Goal: Transaction & Acquisition: Purchase product/service

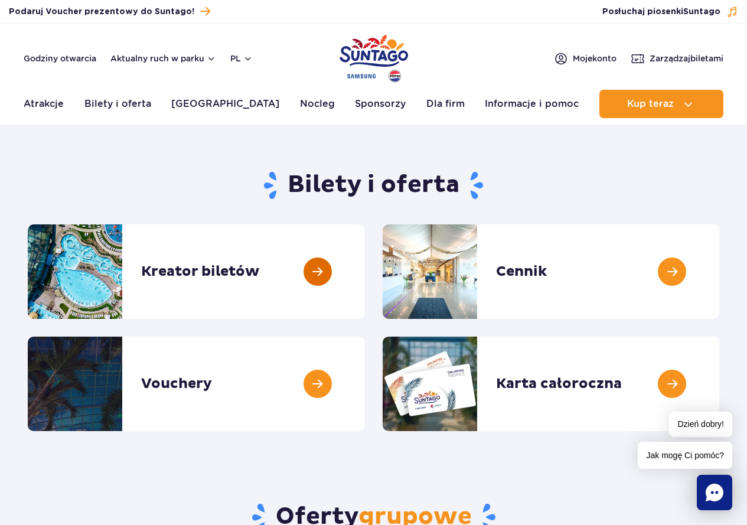
click at [365, 264] on link at bounding box center [365, 271] width 0 height 94
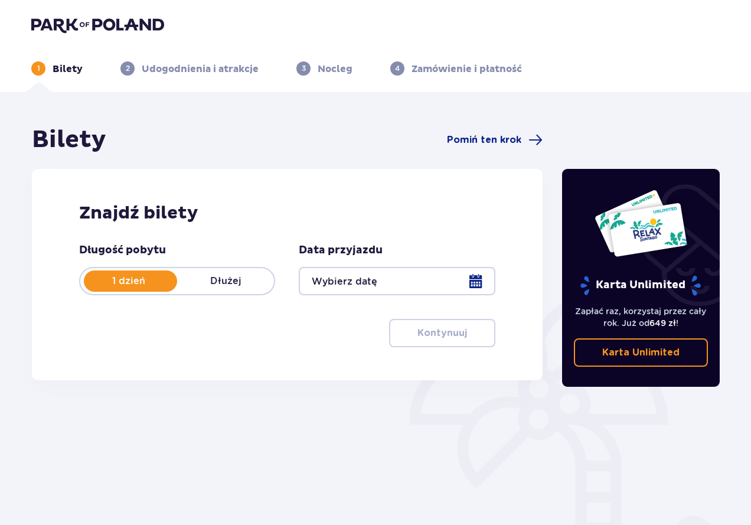
click at [409, 270] on div at bounding box center [397, 281] width 196 height 28
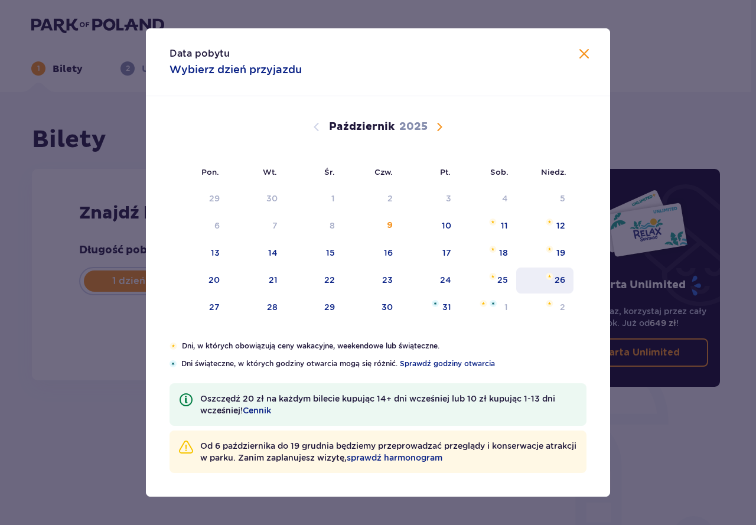
click at [555, 279] on div "26" at bounding box center [560, 280] width 11 height 12
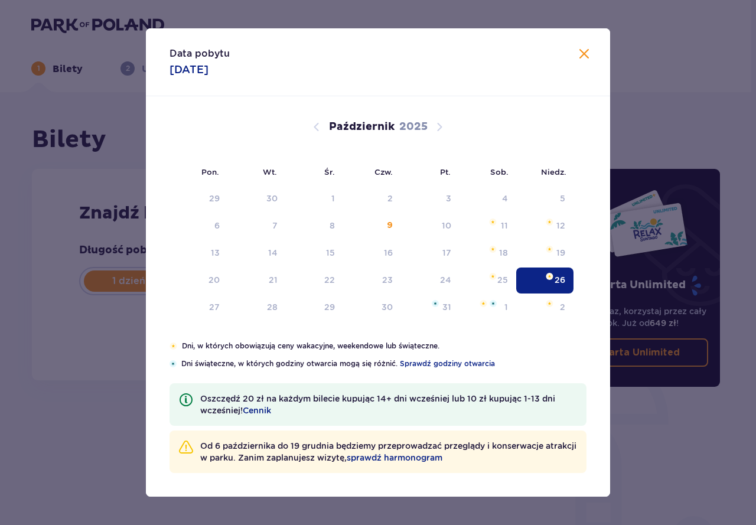
type input "26.10.25"
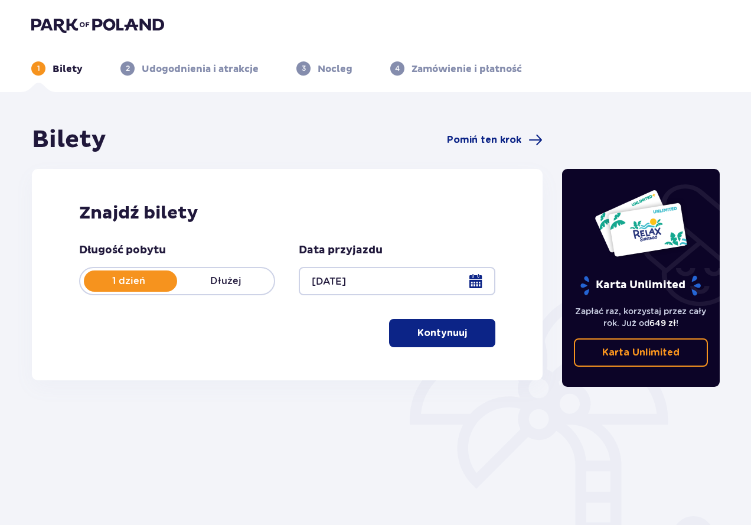
click at [440, 330] on p "Kontynuuj" at bounding box center [443, 333] width 50 height 13
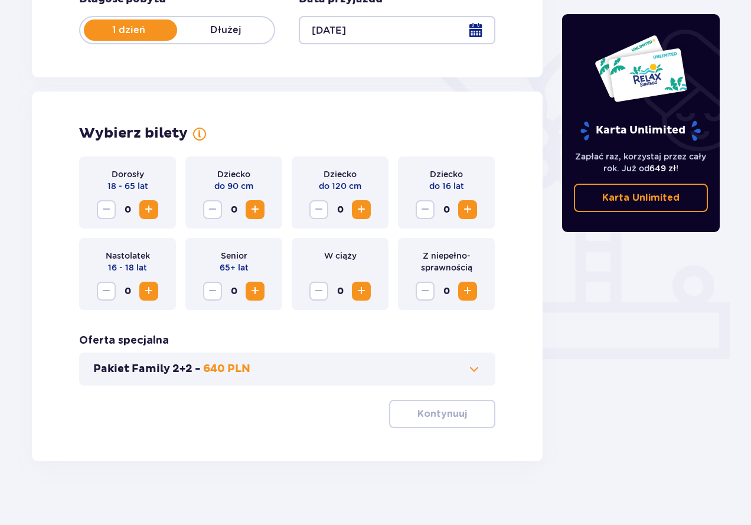
scroll to position [258, 0]
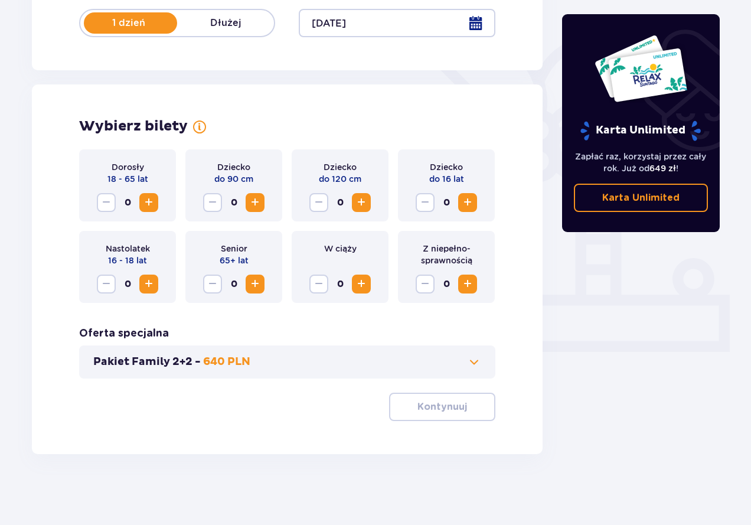
click at [146, 207] on span "Zwiększ" at bounding box center [149, 202] width 14 height 14
drag, startPoint x: 467, startPoint y: 409, endPoint x: 77, endPoint y: 304, distance: 403.8
click at [464, 409] on span "button" at bounding box center [469, 407] width 14 height 14
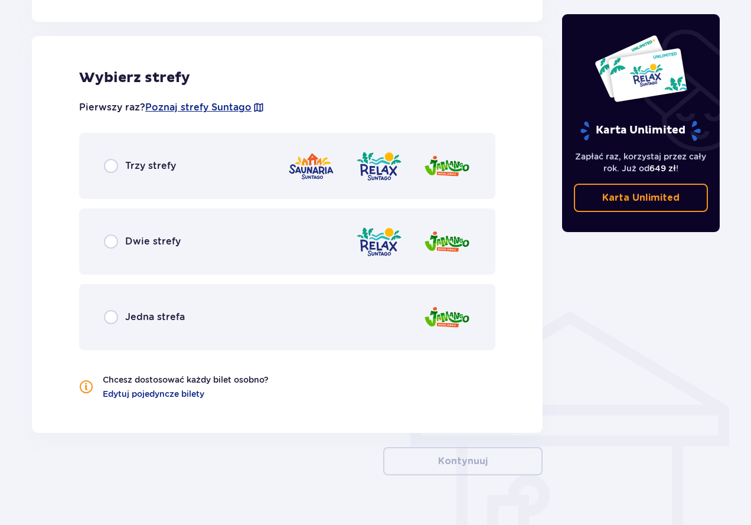
scroll to position [656, 0]
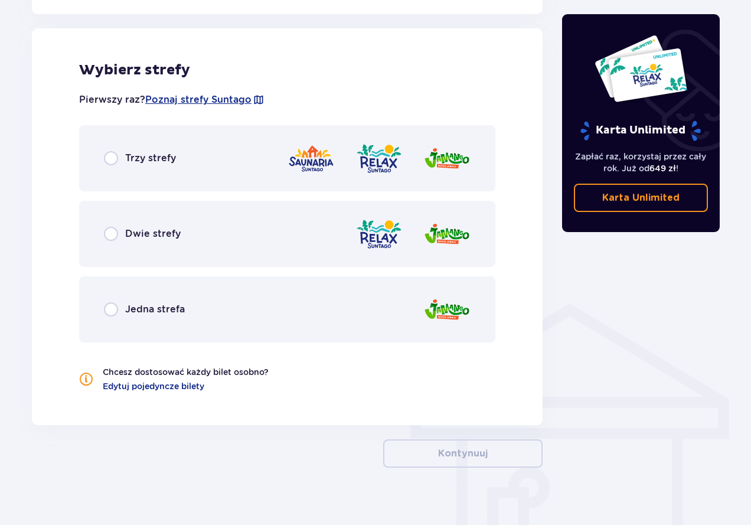
click at [116, 158] on input "radio" at bounding box center [111, 158] width 14 height 14
radio input "true"
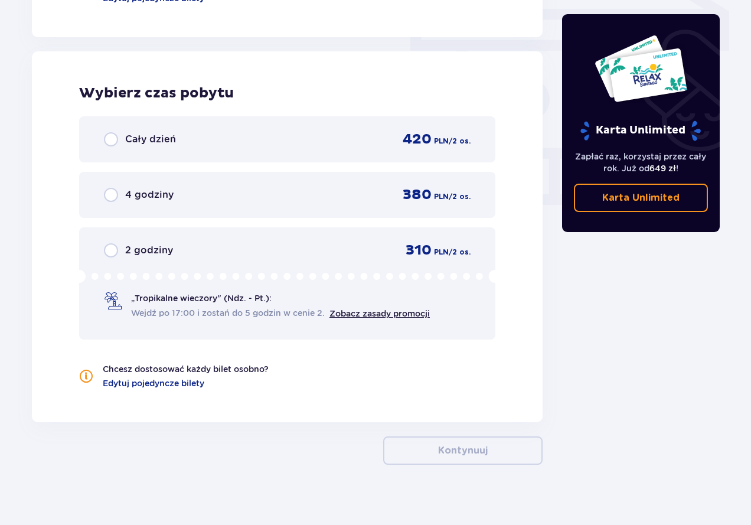
scroll to position [1054, 0]
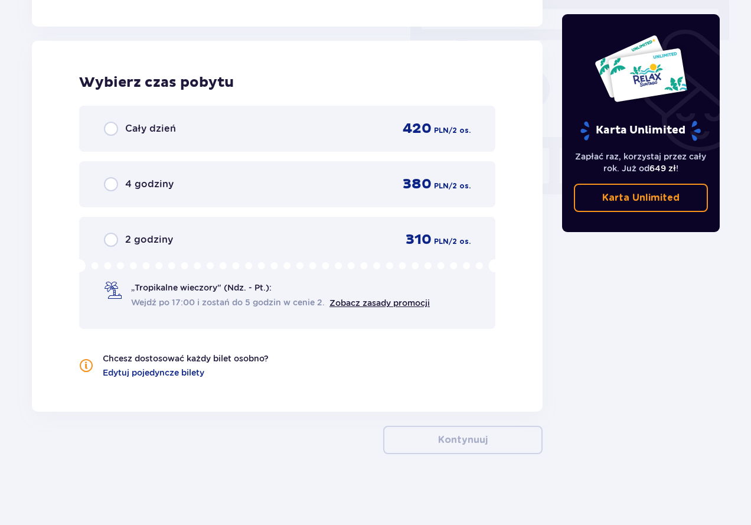
click at [118, 239] on input "radio" at bounding box center [111, 240] width 14 height 14
radio input "true"
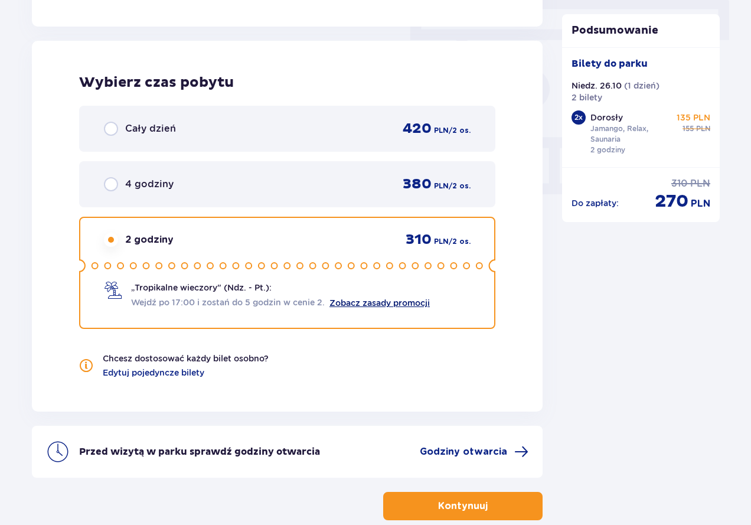
click at [412, 302] on link "Zobacz zasady promocji" at bounding box center [380, 302] width 100 height 9
click at [426, 373] on div "Chcesz dostosować każdy bilet osobno? Edytuj pojedyncze bilety" at bounding box center [287, 366] width 416 height 26
